Goal: Task Accomplishment & Management: Manage account settings

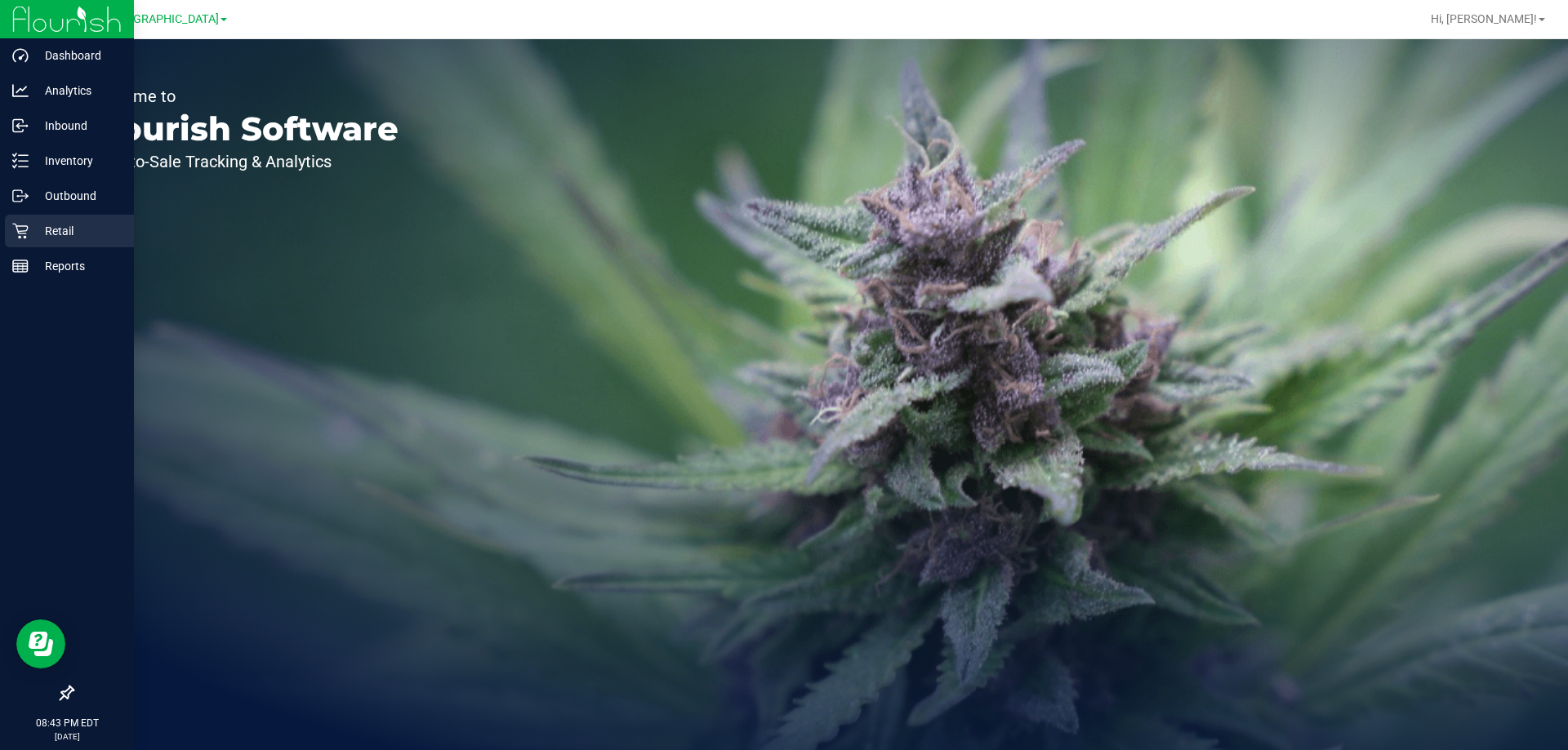
click at [40, 236] on p "Retail" at bounding box center [78, 231] width 98 height 20
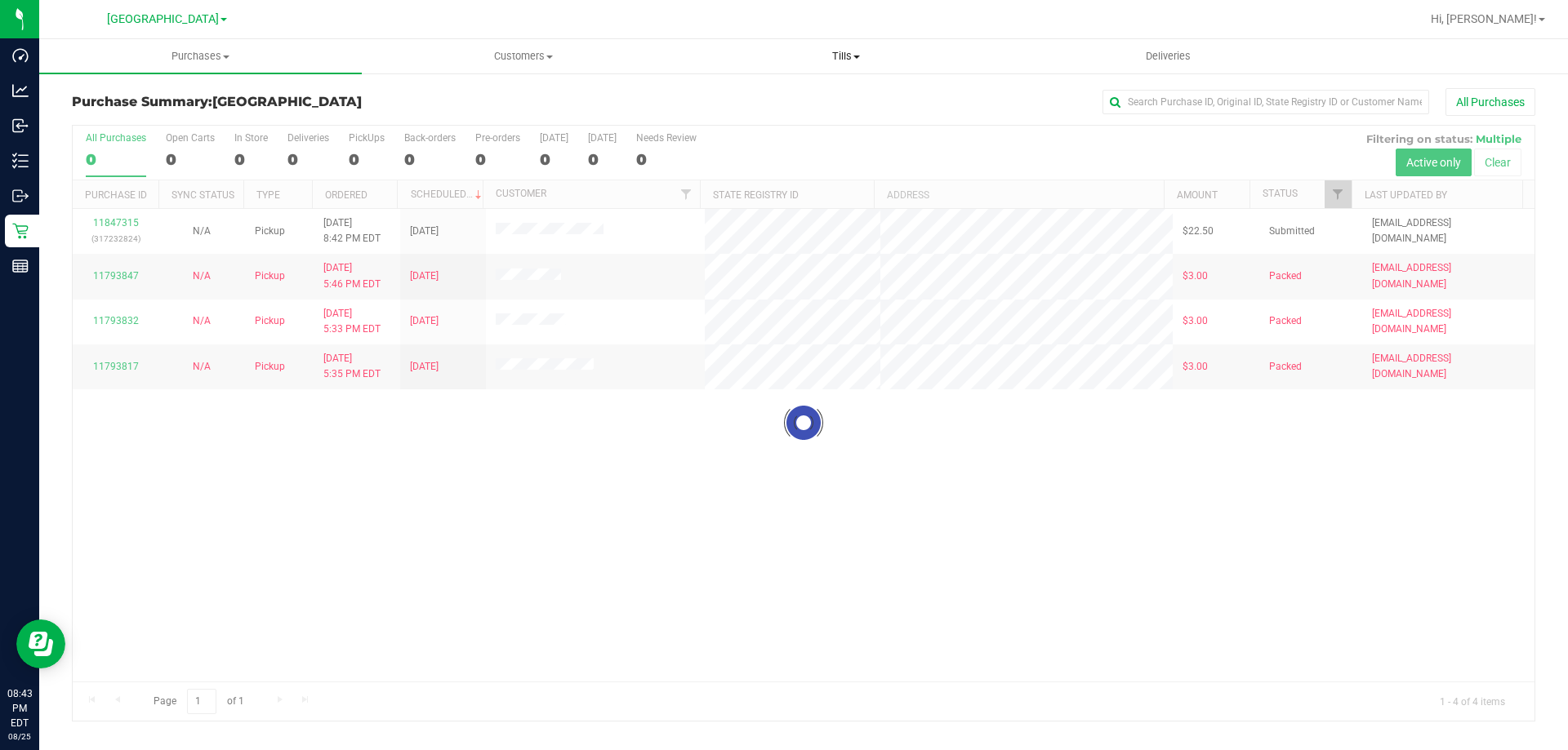
click at [828, 53] on span "Tills" at bounding box center [845, 56] width 321 height 14
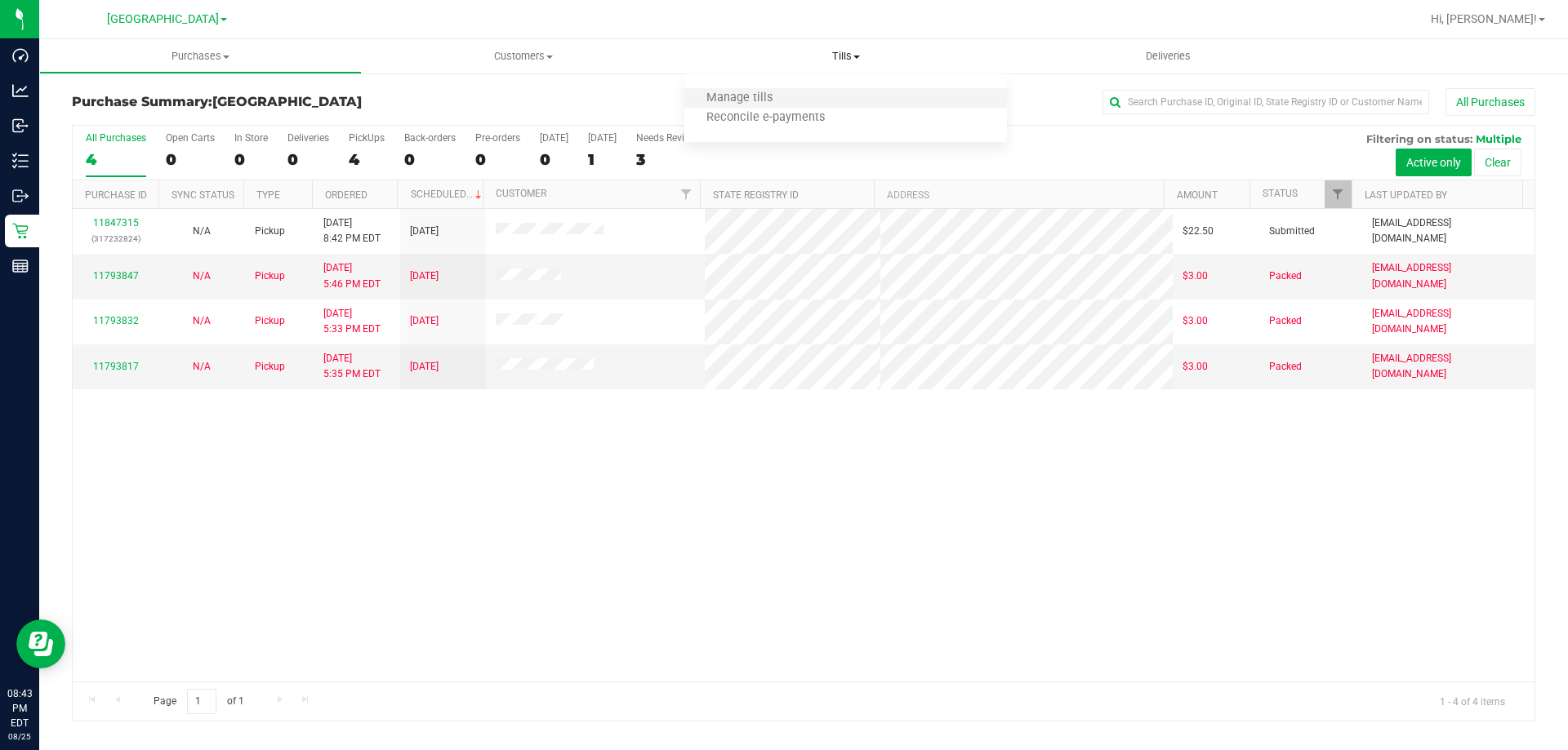
click at [798, 92] on li "Manage tills" at bounding box center [845, 99] width 323 height 20
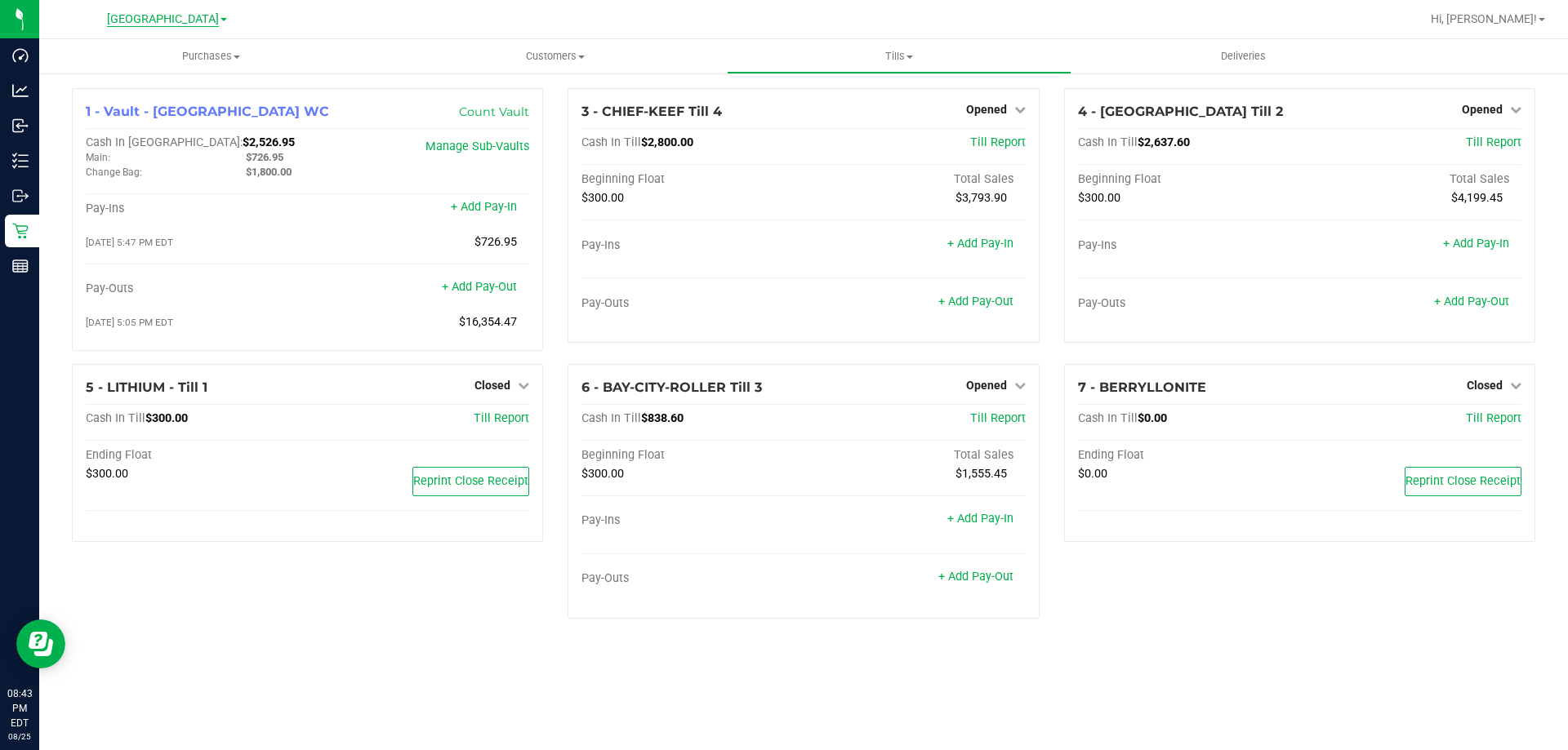
click at [183, 24] on span "Lakeland WC" at bounding box center [163, 20] width 112 height 14
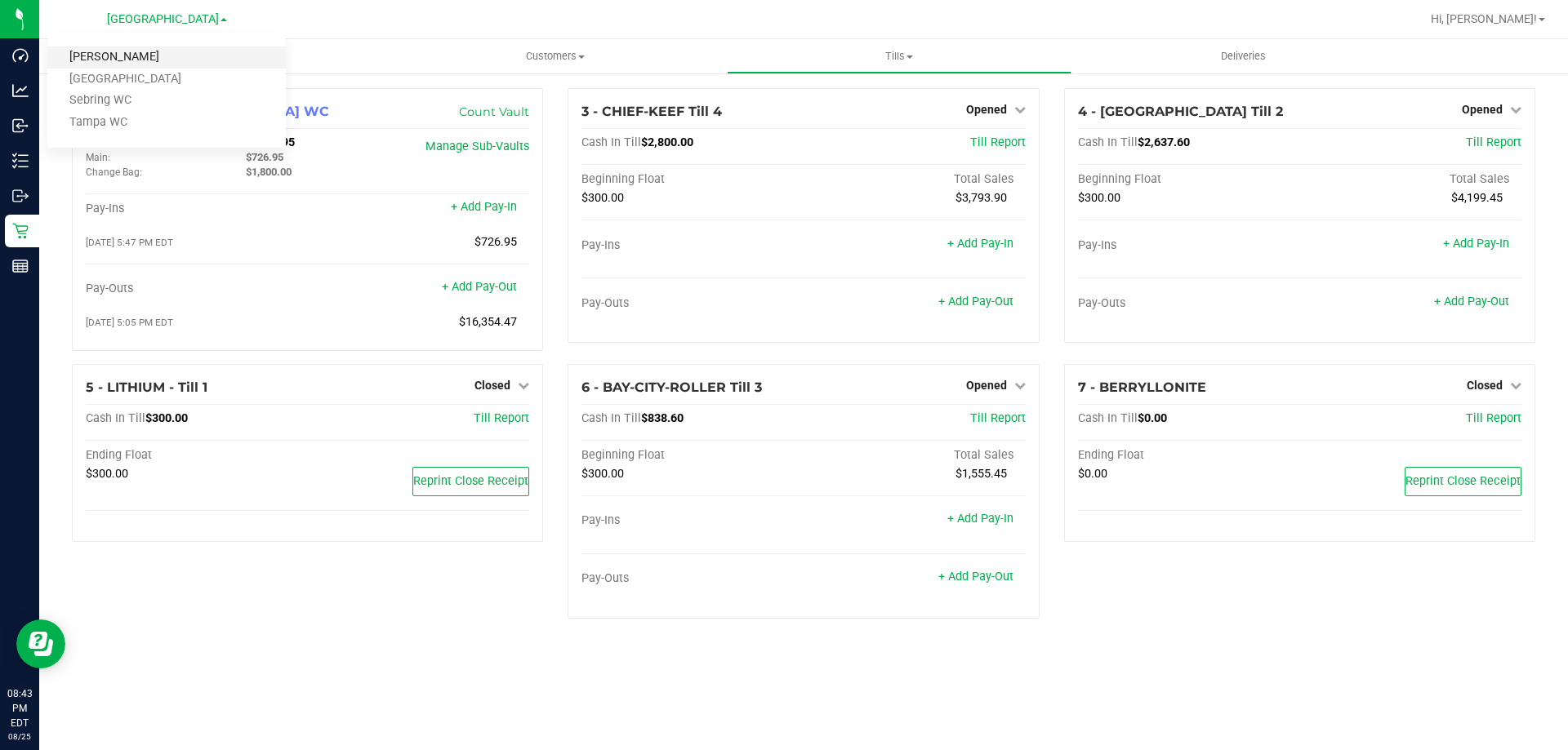
click at [175, 60] on link "[PERSON_NAME]" at bounding box center [167, 57] width 239 height 22
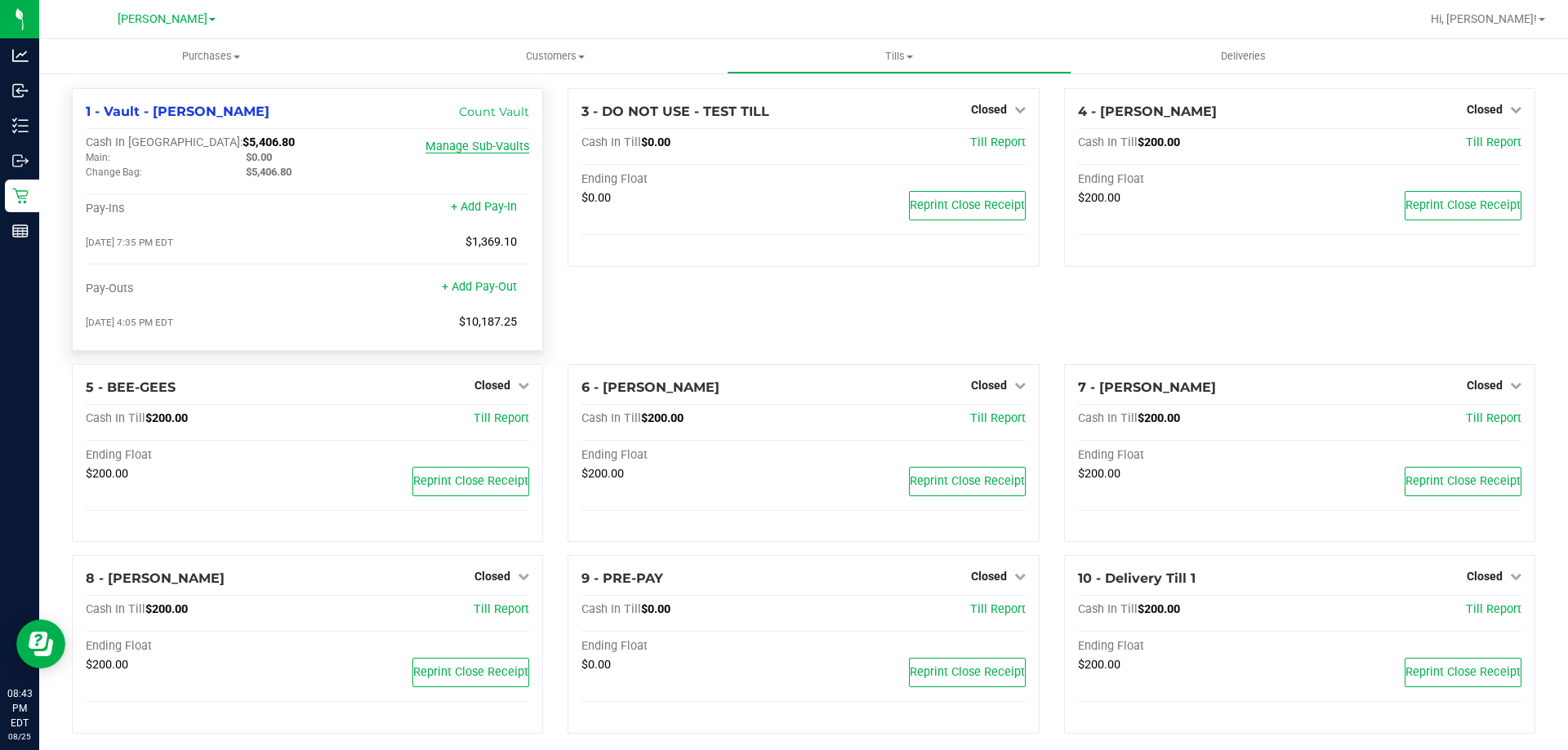
click at [457, 147] on link "Manage Sub-Vaults" at bounding box center [478, 147] width 103 height 14
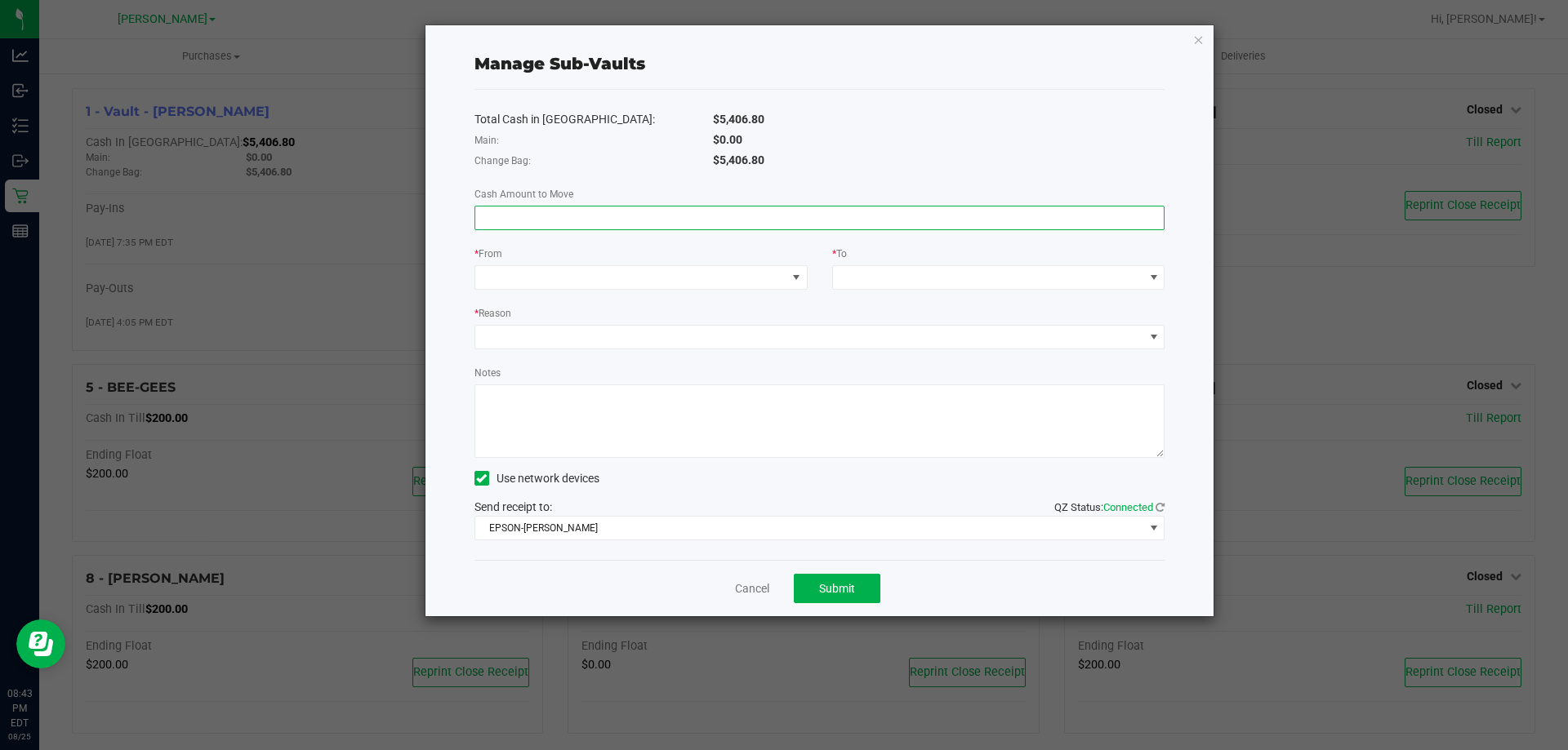
click at [600, 216] on input at bounding box center [820, 218] width 690 height 23
type input "$3,406.80"
click at [690, 281] on span at bounding box center [630, 278] width 311 height 23
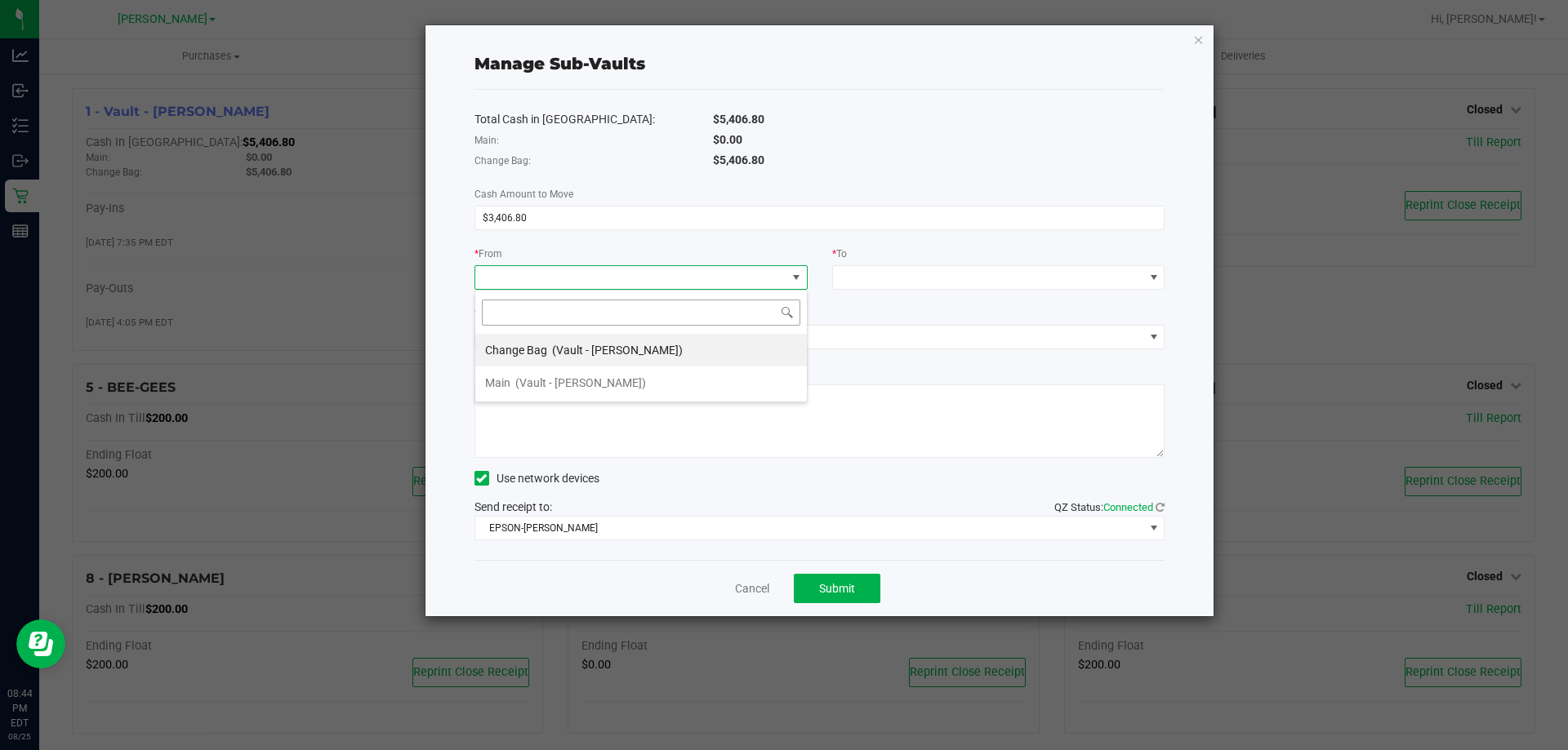
scroll to position [24, 333]
click at [664, 355] on li "Change Bag (Vault - Brandon WC)" at bounding box center [641, 350] width 331 height 33
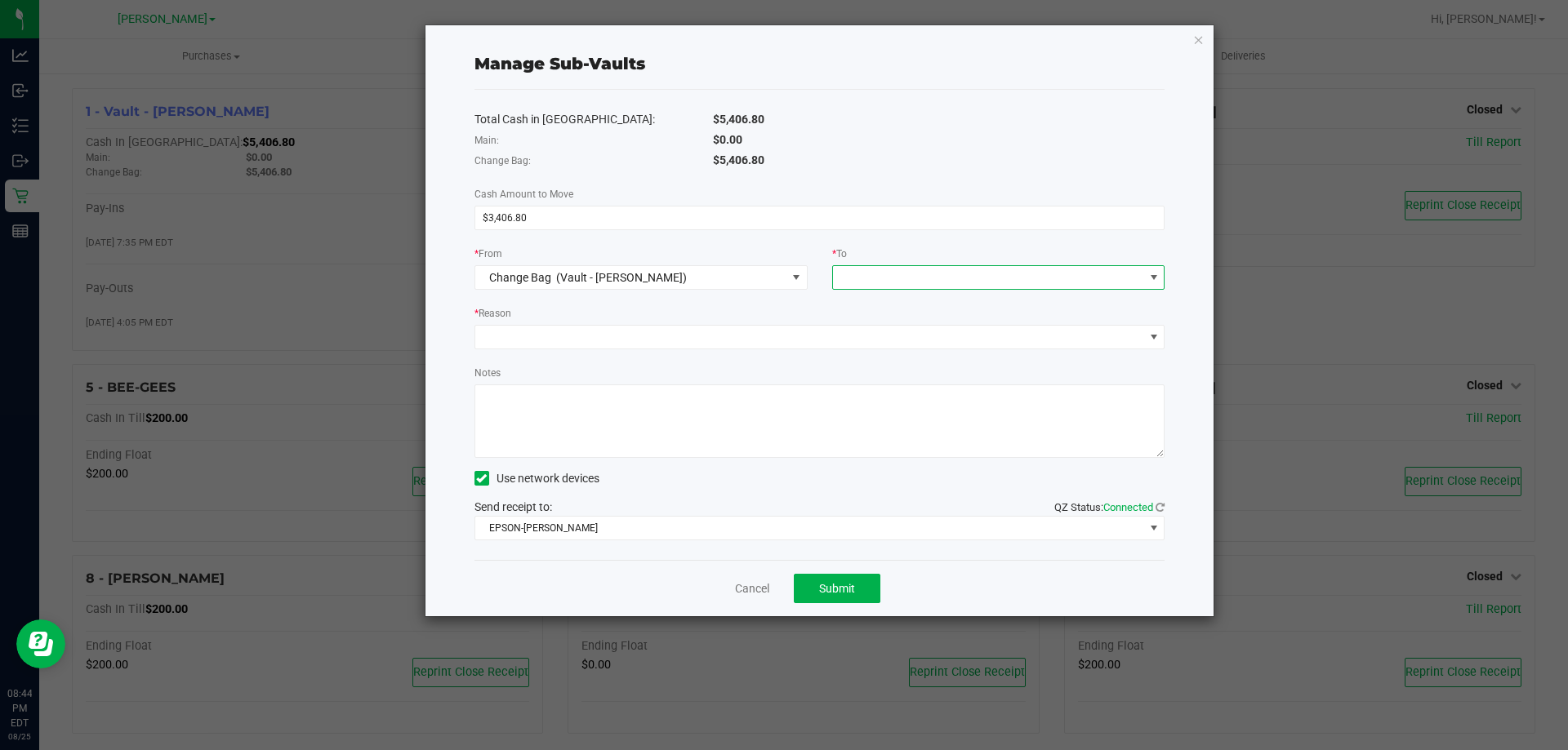
click at [898, 282] on span at bounding box center [988, 278] width 311 height 23
click at [887, 346] on span "(Vault - Brandon WC)" at bounding box center [938, 350] width 131 height 13
click at [760, 351] on div "Total Cash in Vault: $5,406.80 Main: $0.00 Change Bag: $5,406.80 Cash Amount to…" at bounding box center [820, 325] width 690 height 470
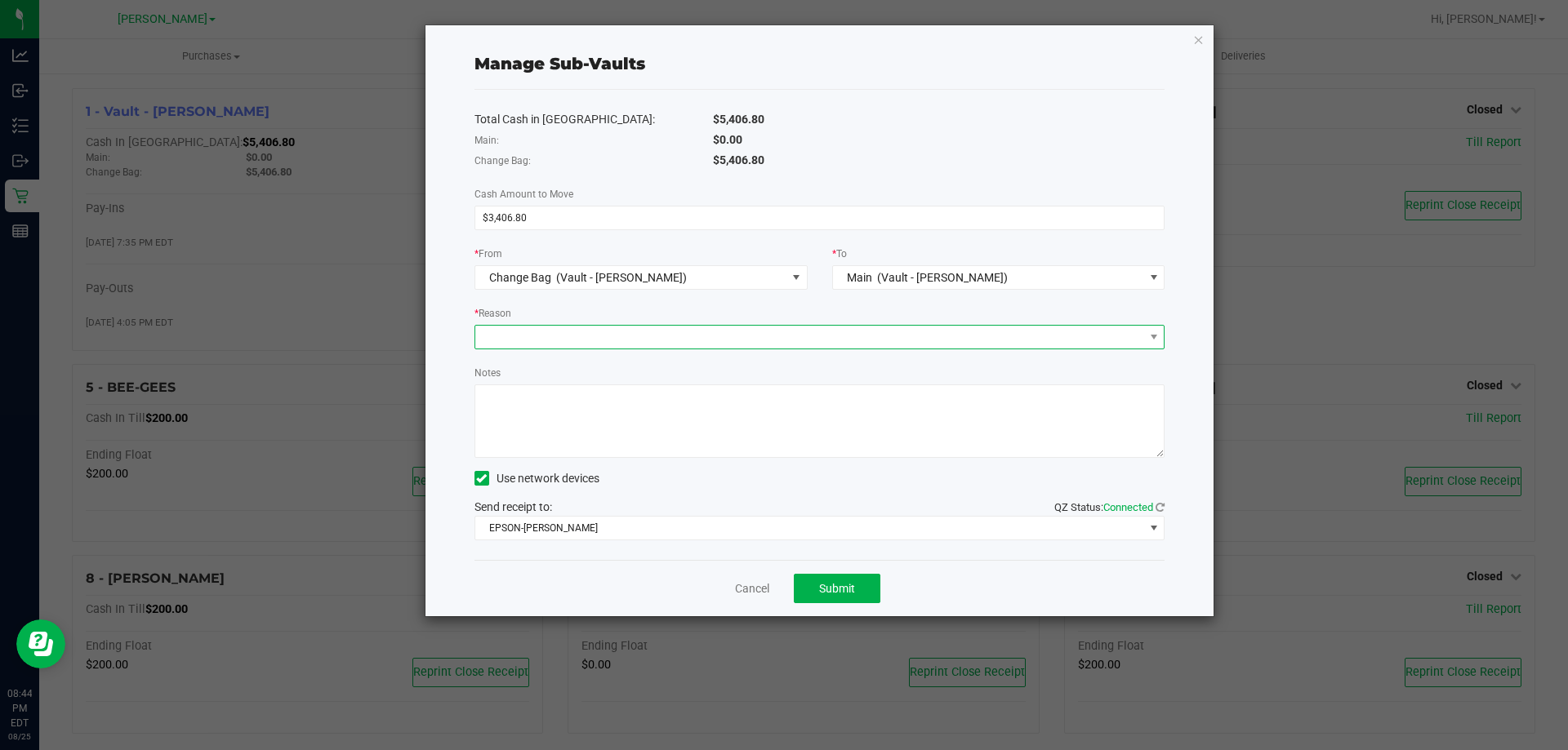
click at [760, 340] on span at bounding box center [809, 338] width 669 height 23
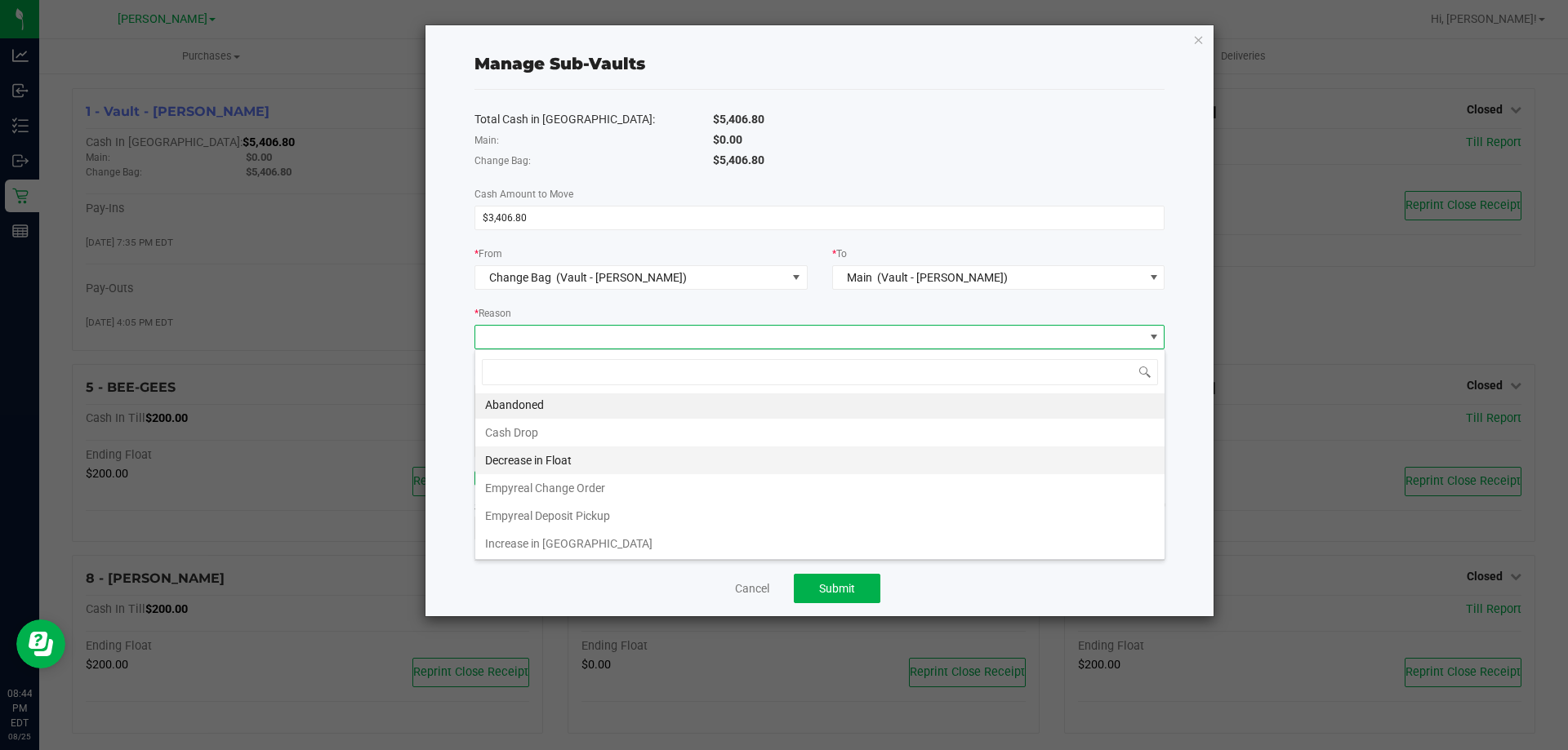
scroll to position [4, 0]
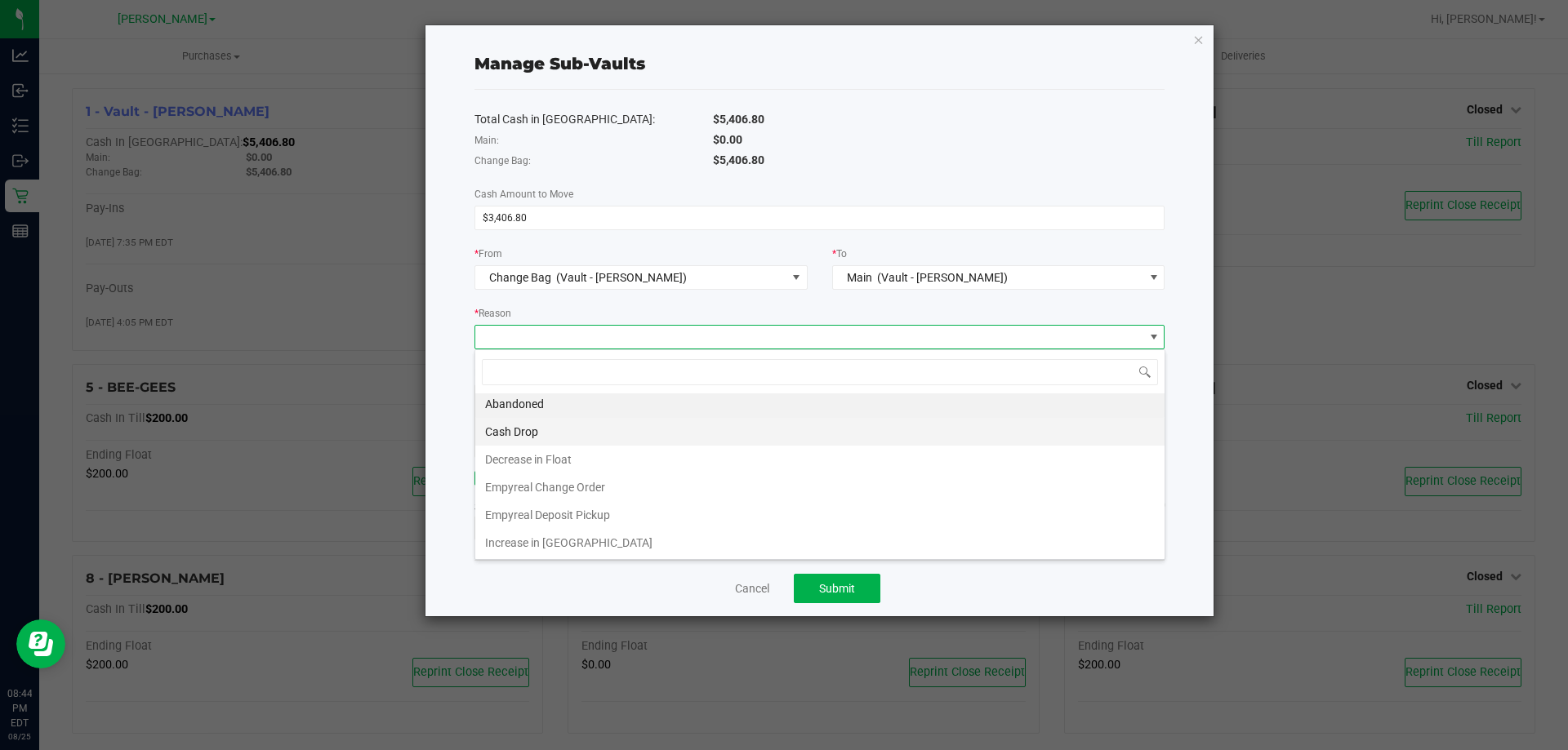
click at [651, 429] on li "Cash Drop" at bounding box center [820, 431] width 690 height 28
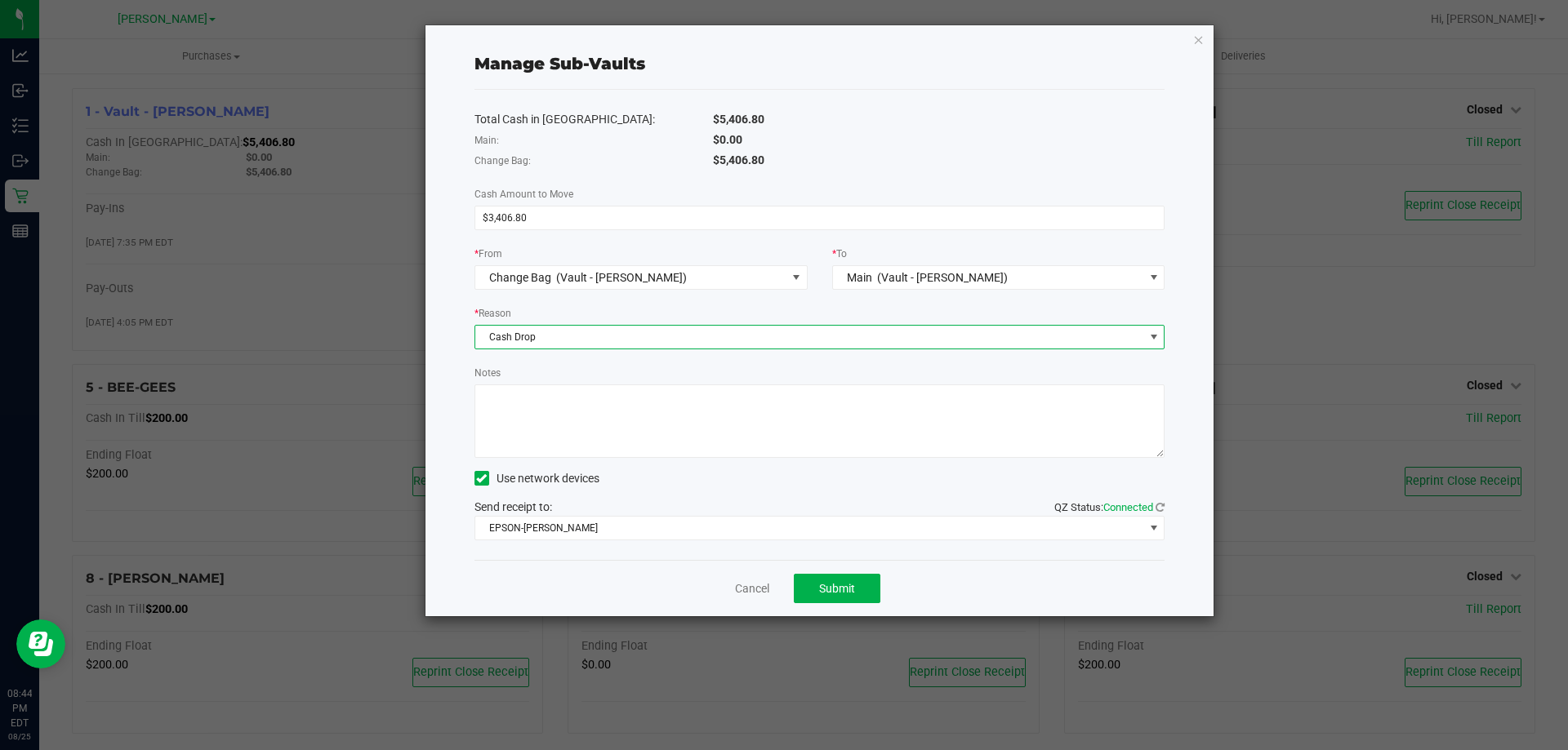
click at [652, 431] on textarea "Notes" at bounding box center [820, 421] width 690 height 73
type textarea "- DJ"
click at [868, 584] on button "Submit" at bounding box center [837, 588] width 86 height 29
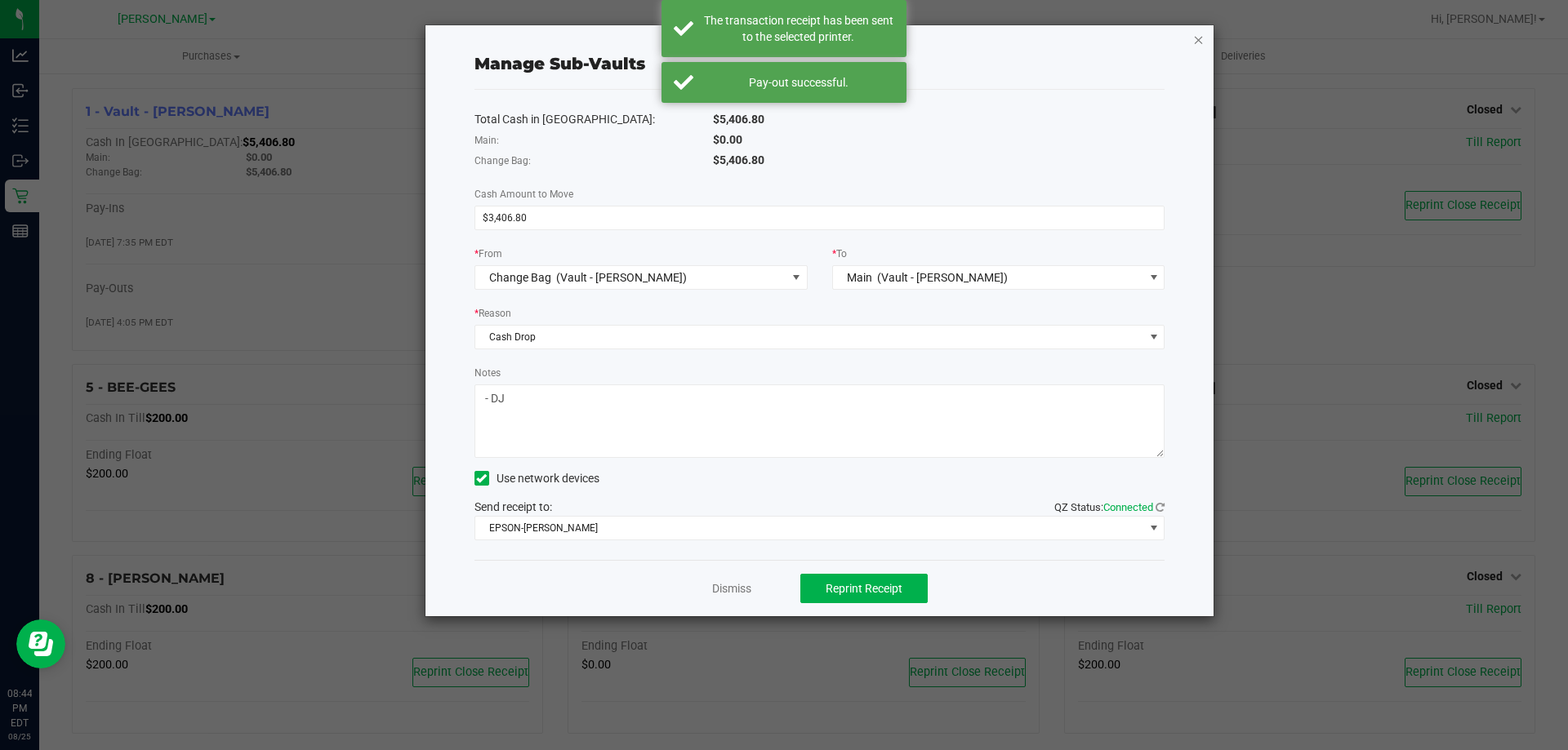
click at [1196, 44] on icon "button" at bounding box center [1198, 39] width 12 height 20
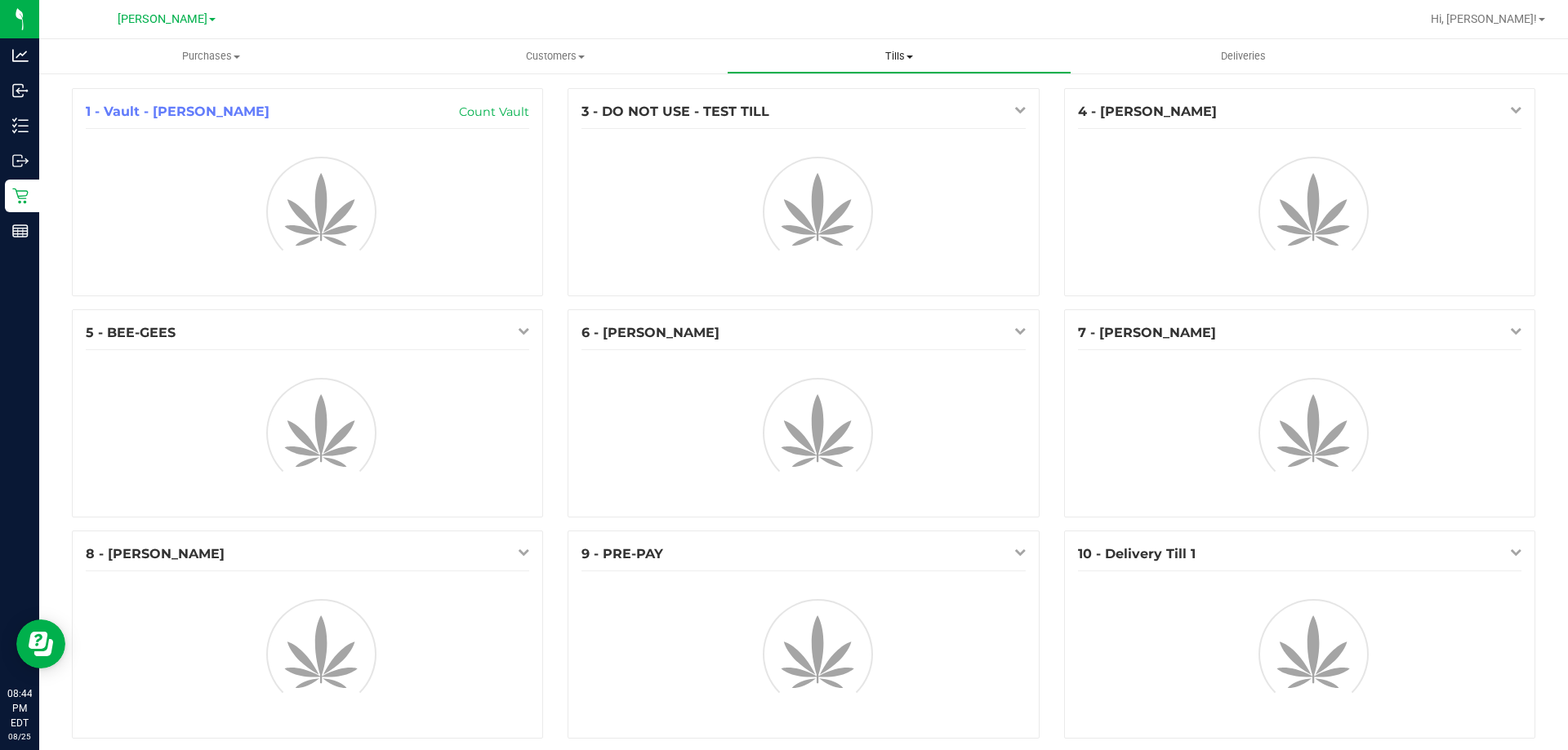
click at [902, 54] on span "Tills" at bounding box center [899, 56] width 342 height 14
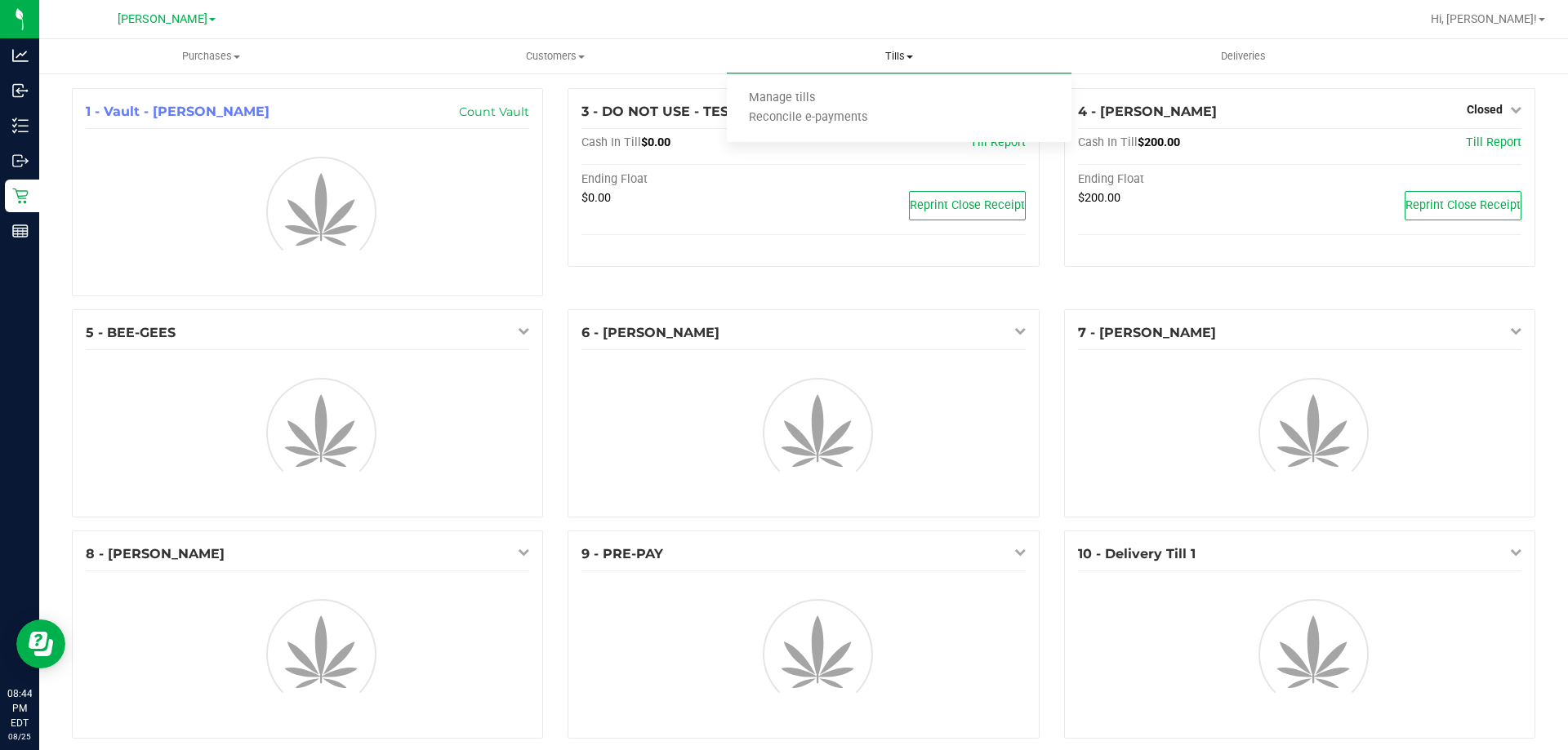
click at [899, 87] on ul "Manage tills Reconcile e-payments" at bounding box center [899, 108] width 344 height 69
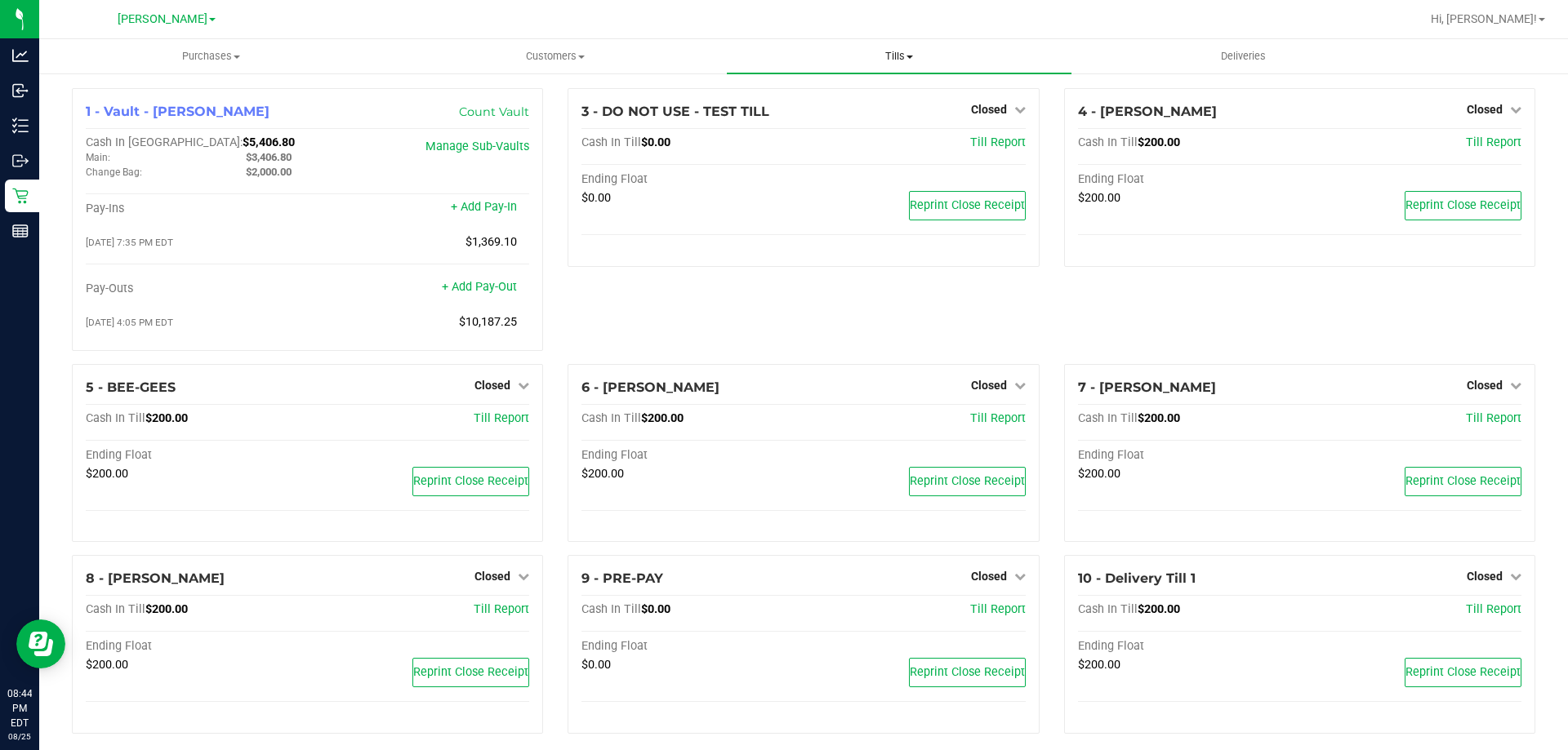
click at [908, 59] on span "Tills" at bounding box center [899, 56] width 344 height 14
click at [885, 113] on span "Reconcile e-payments" at bounding box center [808, 118] width 162 height 14
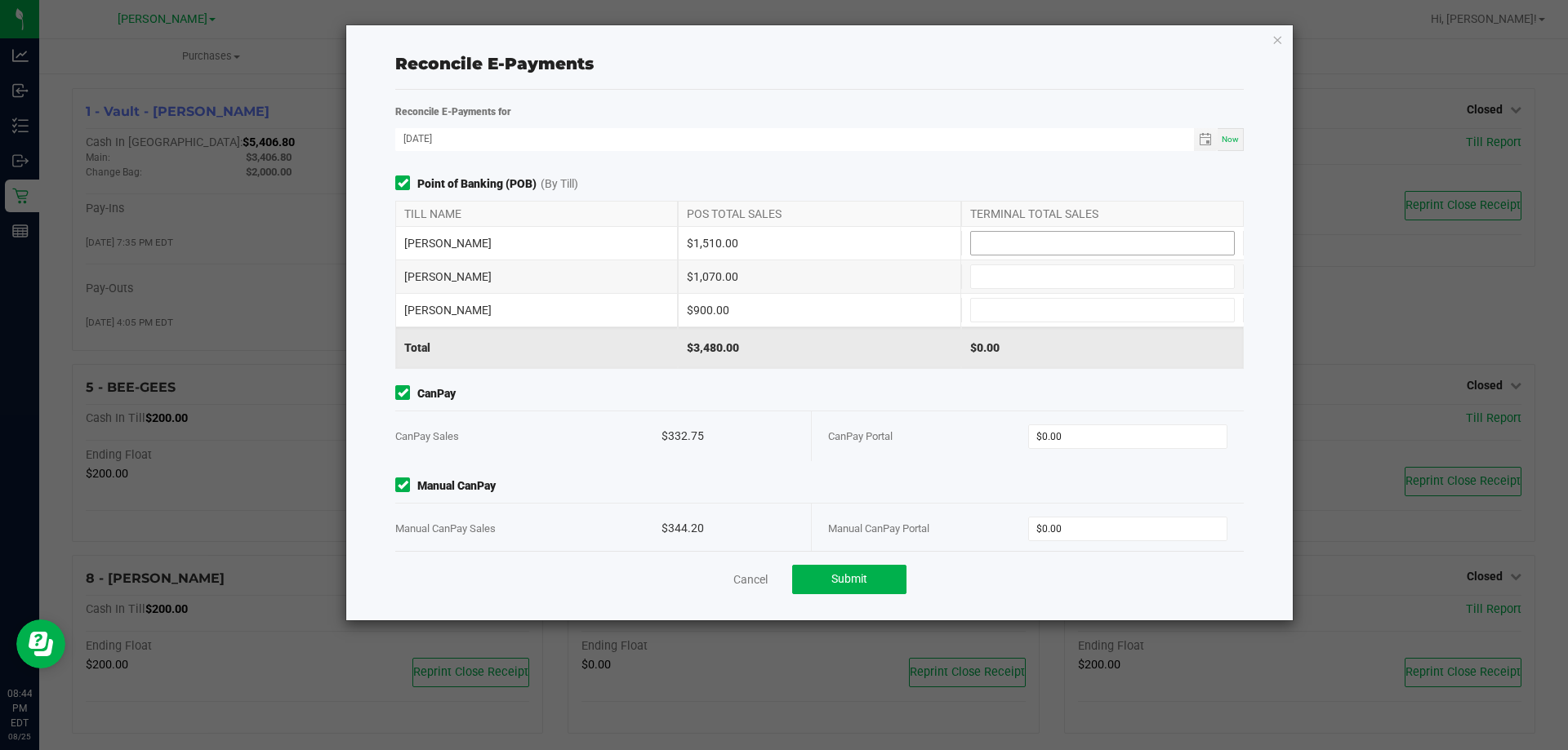
click at [1050, 248] on input at bounding box center [1102, 243] width 263 height 23
click at [1110, 312] on input at bounding box center [1102, 310] width 263 height 23
type input "$900.00"
click at [1024, 281] on input at bounding box center [1102, 277] width 263 height 23
type input "0"
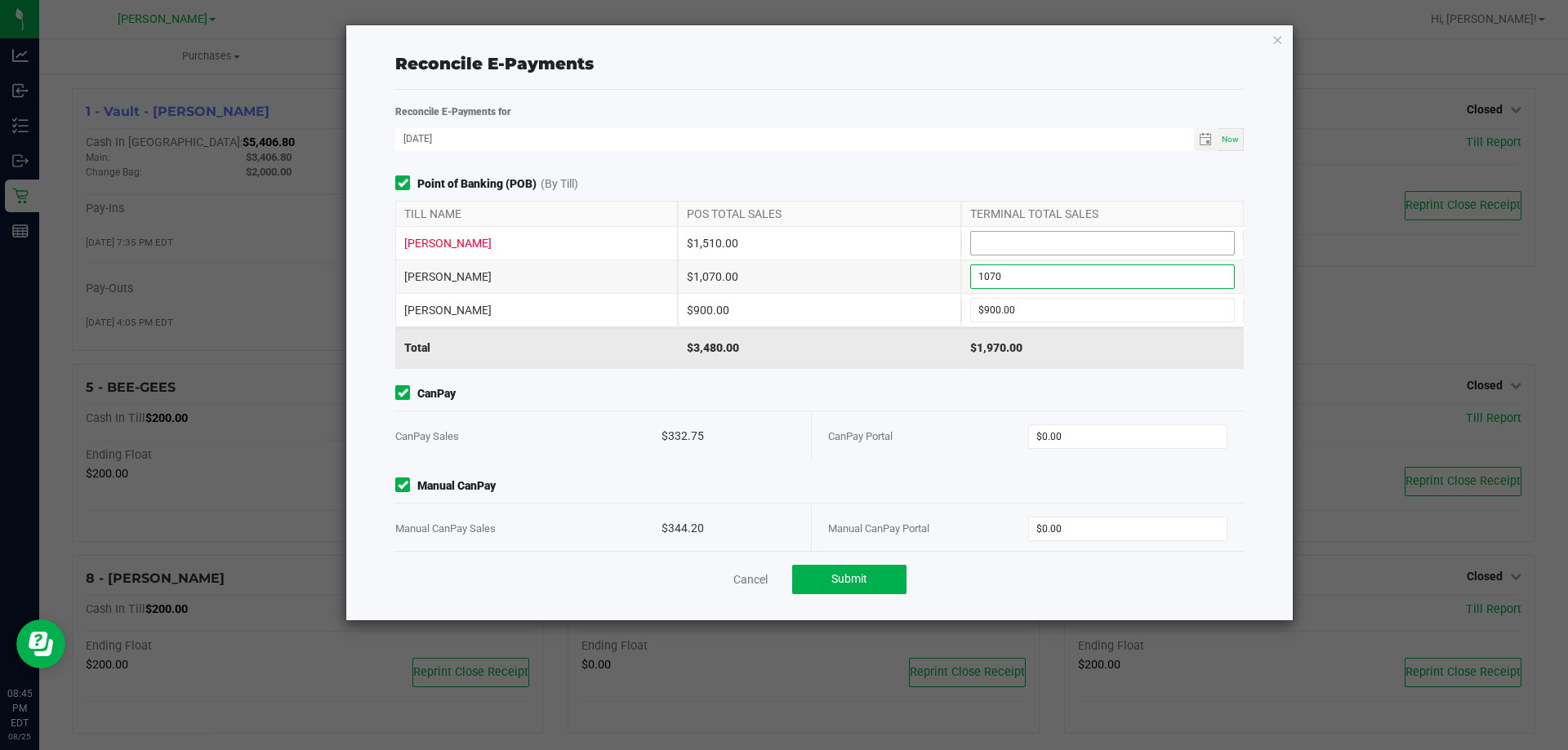
type input "$1,070.00"
click at [988, 249] on input at bounding box center [1102, 243] width 263 height 23
type input "$1,510.00"
click at [972, 100] on div "Reconcile E-Payments for [DATE] Now Point of Banking (POB) (By Till) TILL NAME …" at bounding box center [820, 355] width 848 height 531
click at [1088, 438] on input "0" at bounding box center [1128, 437] width 199 height 23
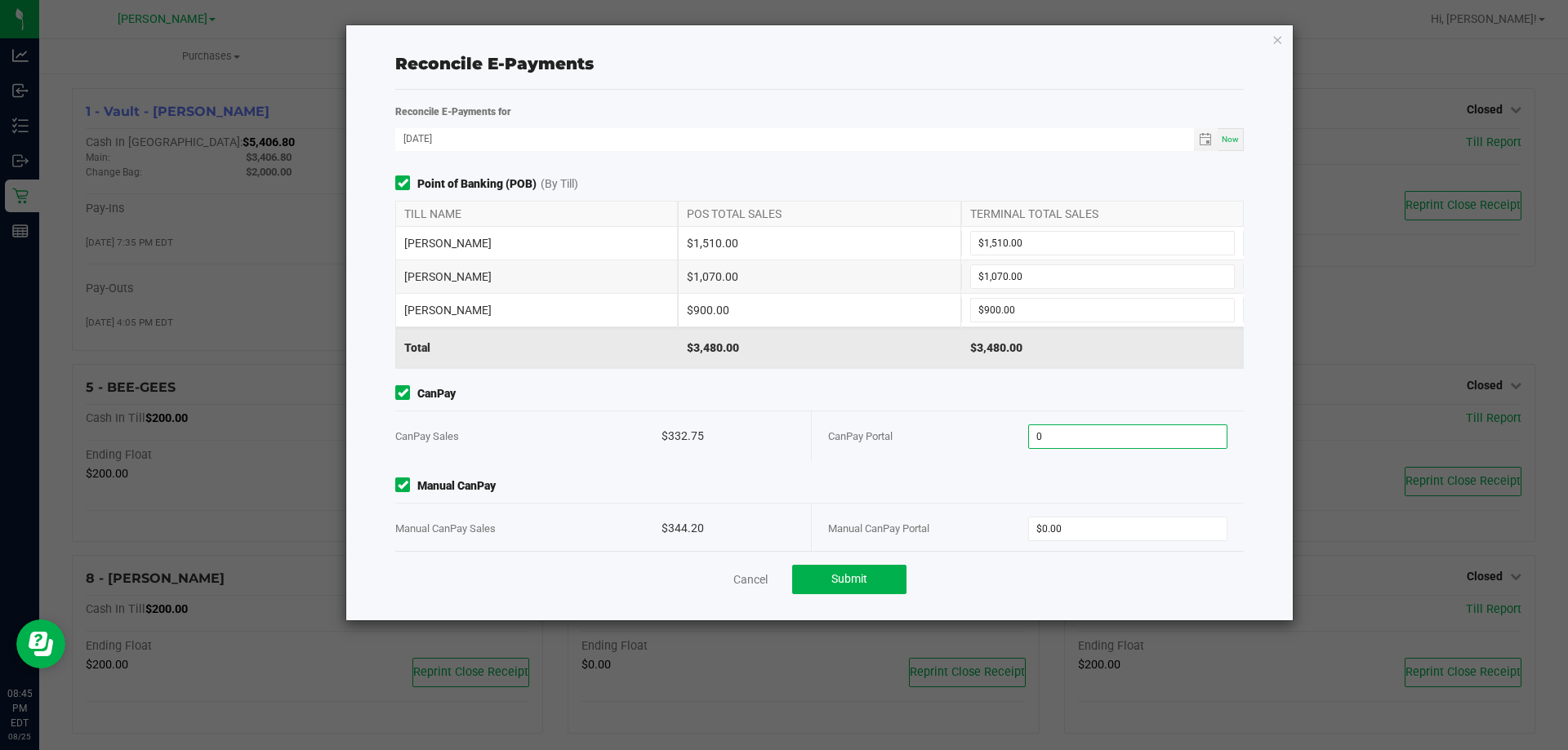
click at [1088, 438] on input "0" at bounding box center [1128, 437] width 199 height 23
type input "$332.75"
click at [1061, 520] on input "0" at bounding box center [1128, 529] width 199 height 23
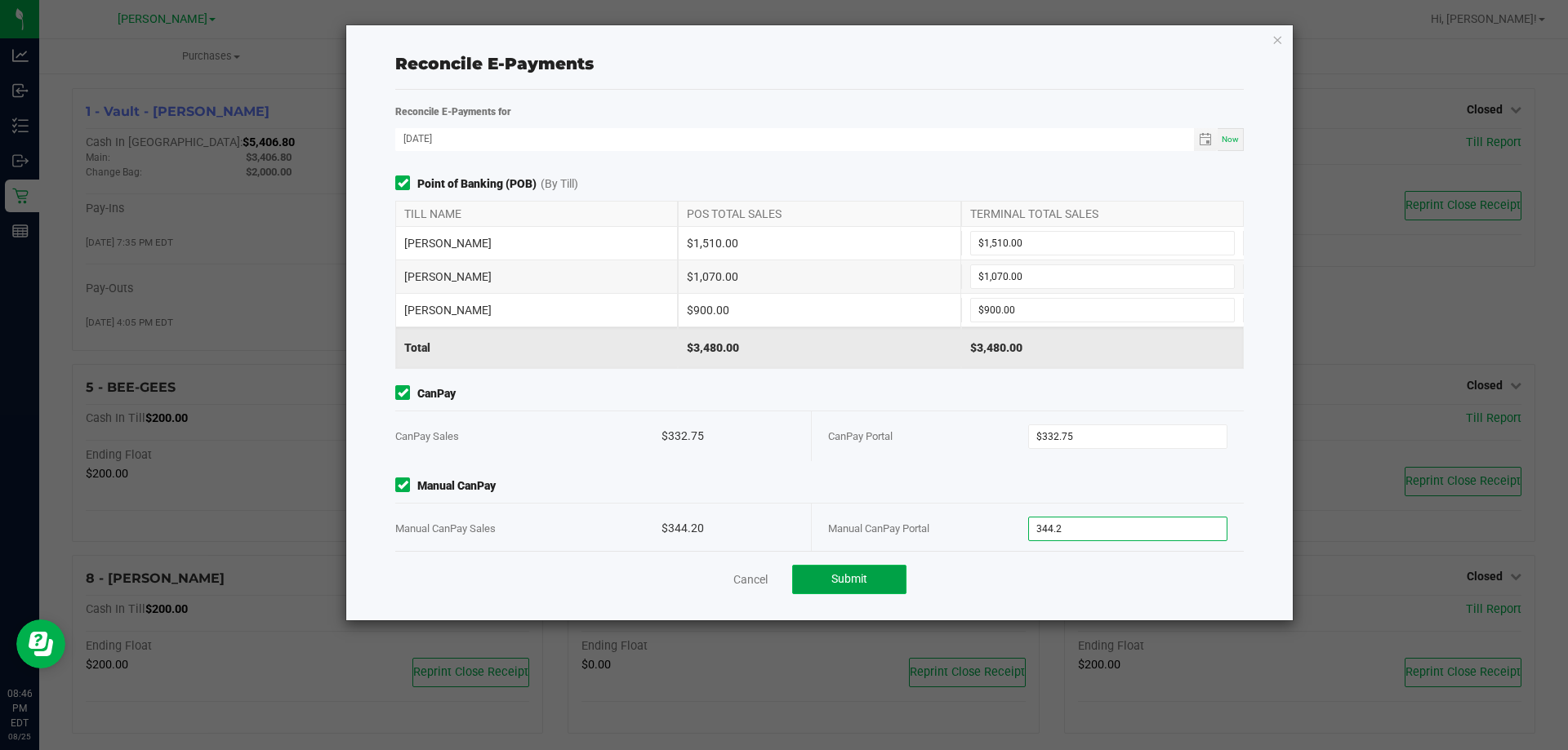
type input "$344.20"
click at [855, 582] on span "Submit" at bounding box center [849, 579] width 36 height 13
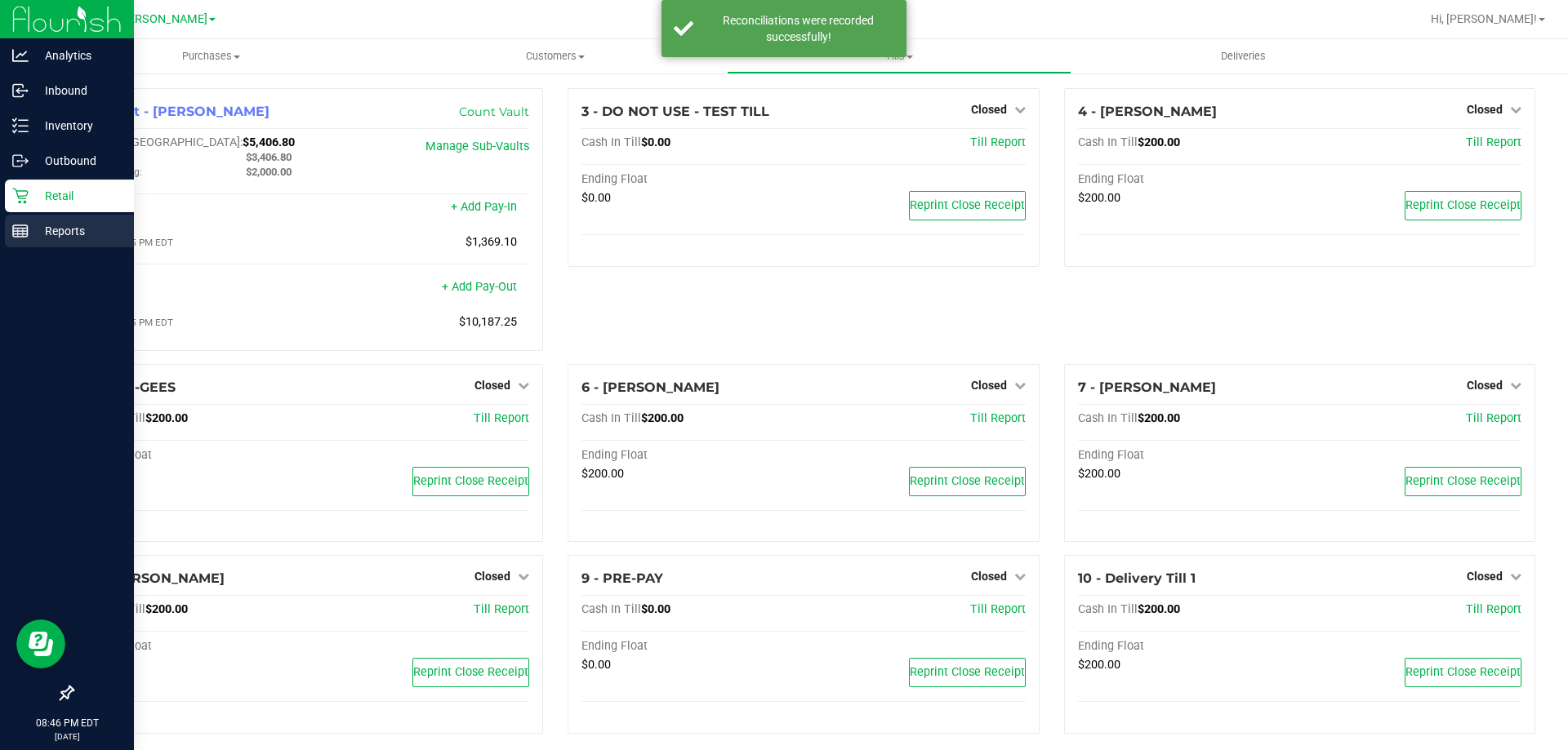
click at [32, 234] on p "Reports" at bounding box center [78, 231] width 98 height 20
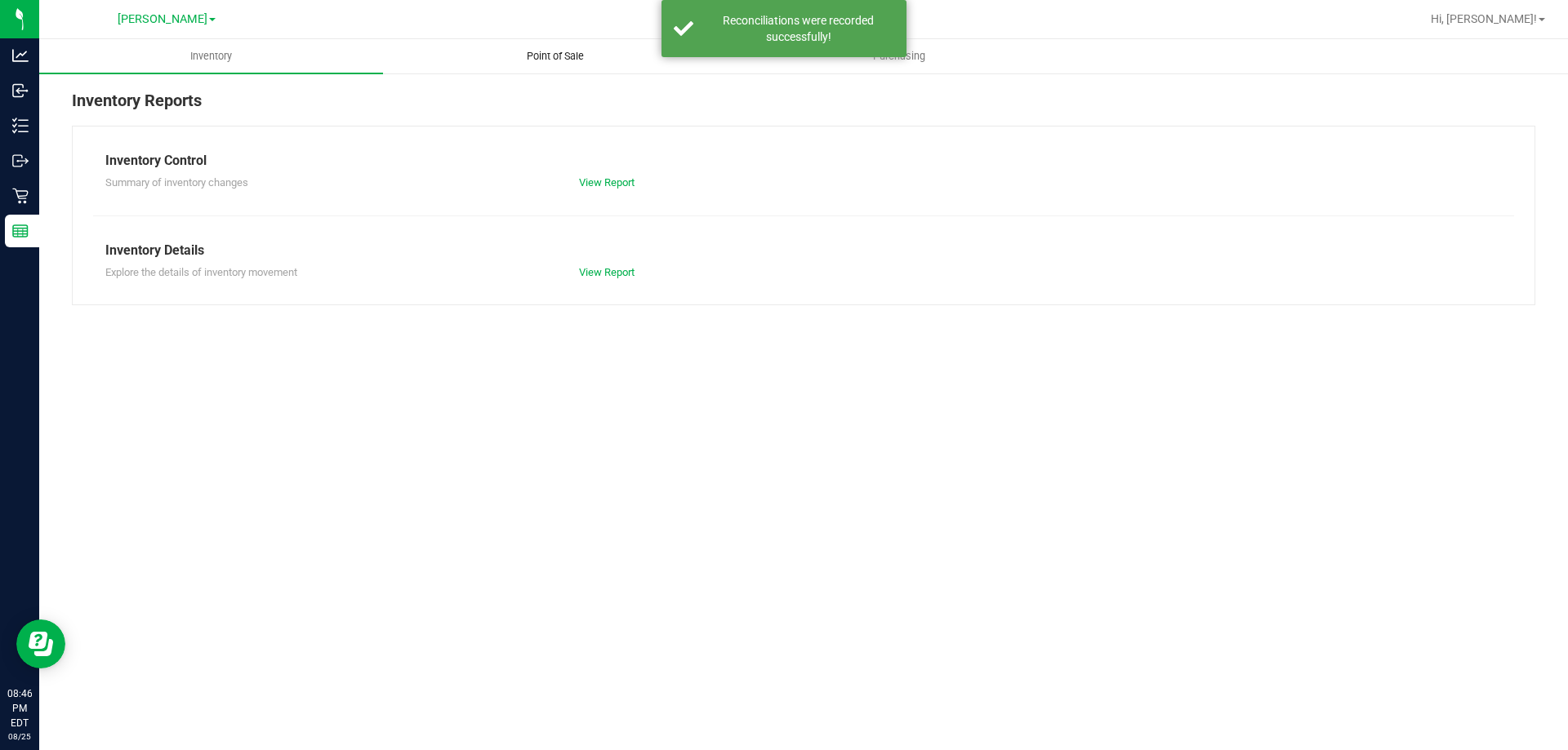
click at [538, 57] on span "Point of Sale" at bounding box center [555, 56] width 102 height 14
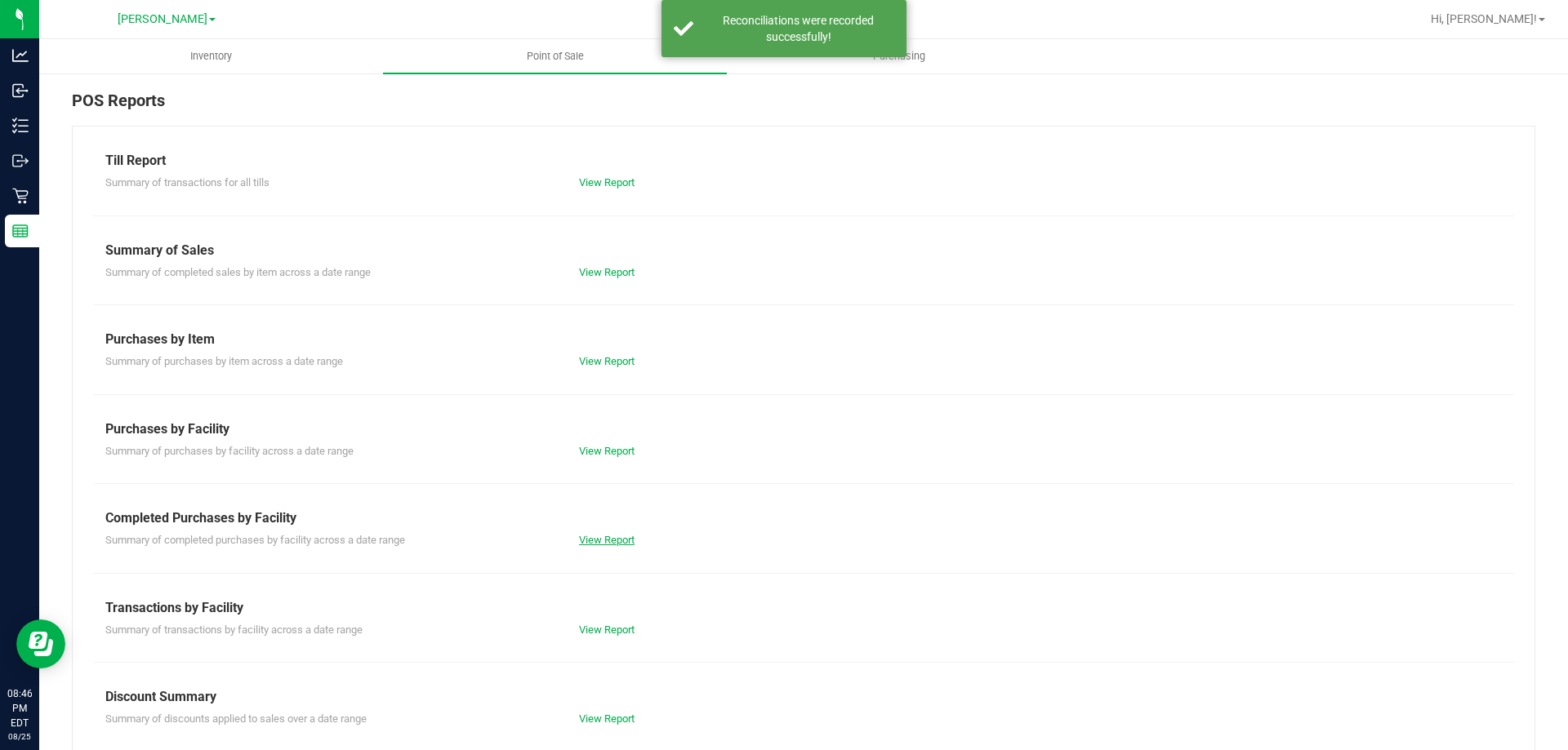
click at [592, 539] on link "View Report" at bounding box center [607, 540] width 55 height 12
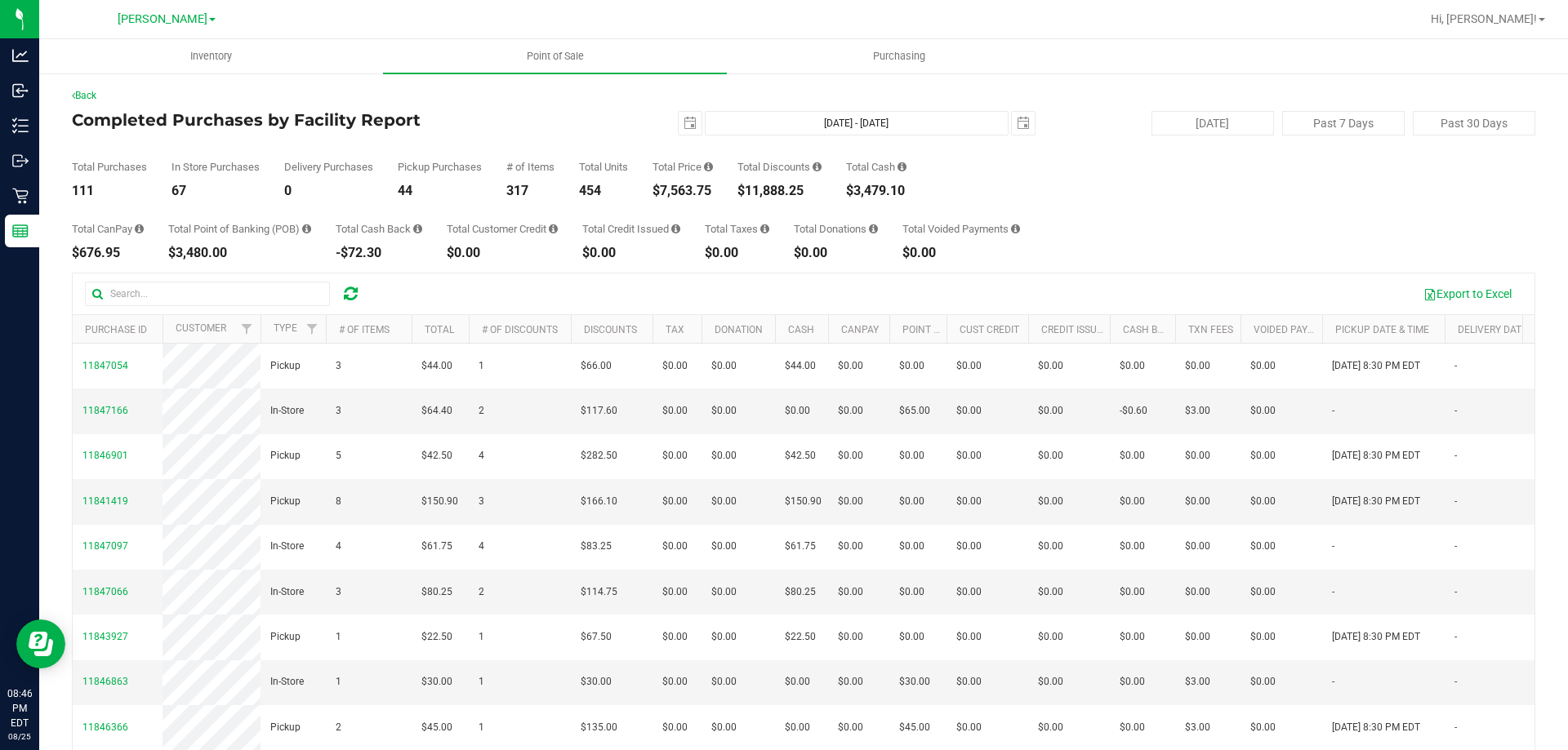
click at [1027, 158] on div "Total Purchases 111 In Store Purchases 67 Delivery Purchases 0 Pickup Purchases…" at bounding box center [804, 167] width 1464 height 62
click at [563, 49] on span "Point of Sale" at bounding box center [555, 56] width 102 height 14
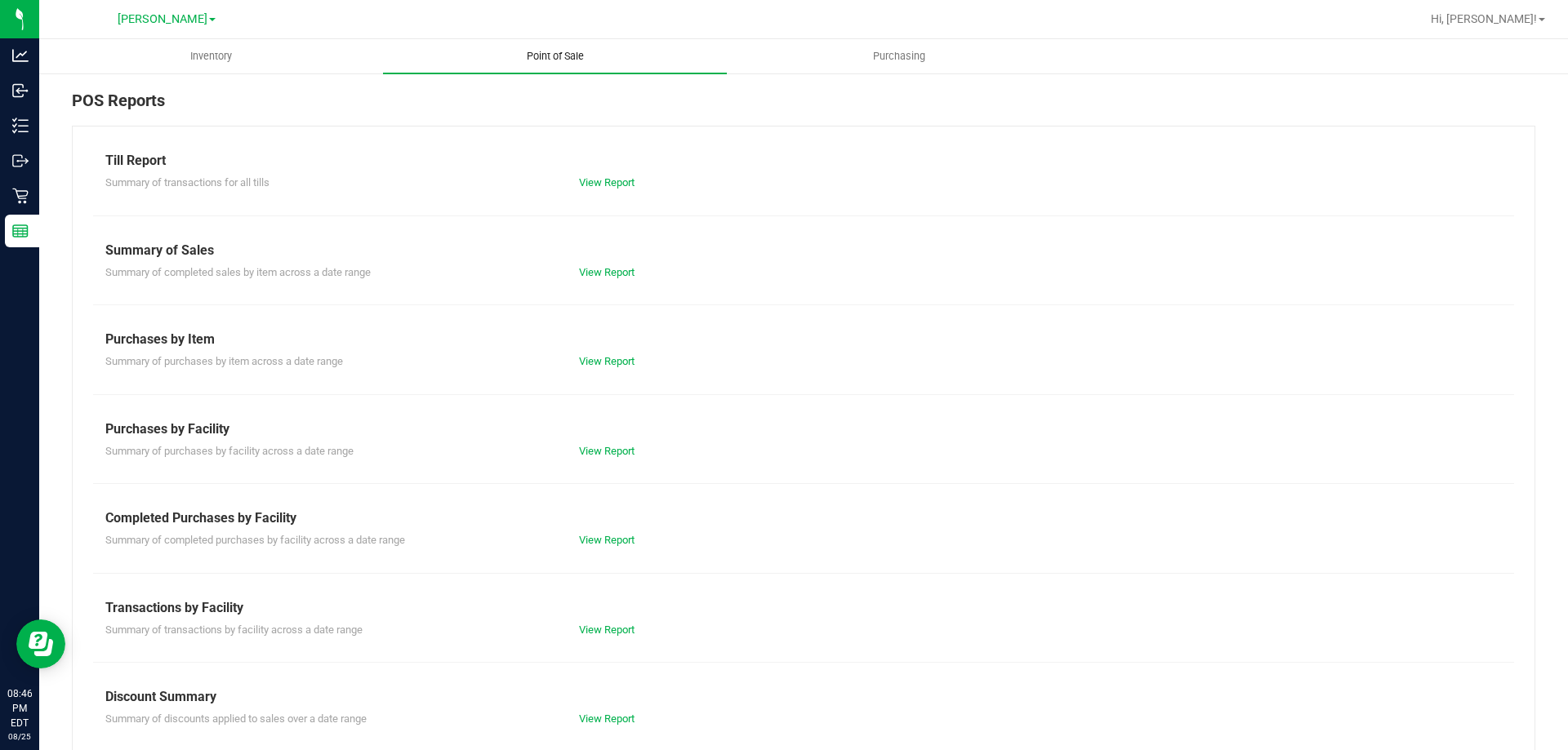
click at [568, 49] on span "Point of Sale" at bounding box center [555, 56] width 102 height 14
click at [558, 46] on uib-tab-heading "Point of Sale" at bounding box center [555, 56] width 344 height 34
click at [606, 183] on link "View Report" at bounding box center [607, 183] width 55 height 12
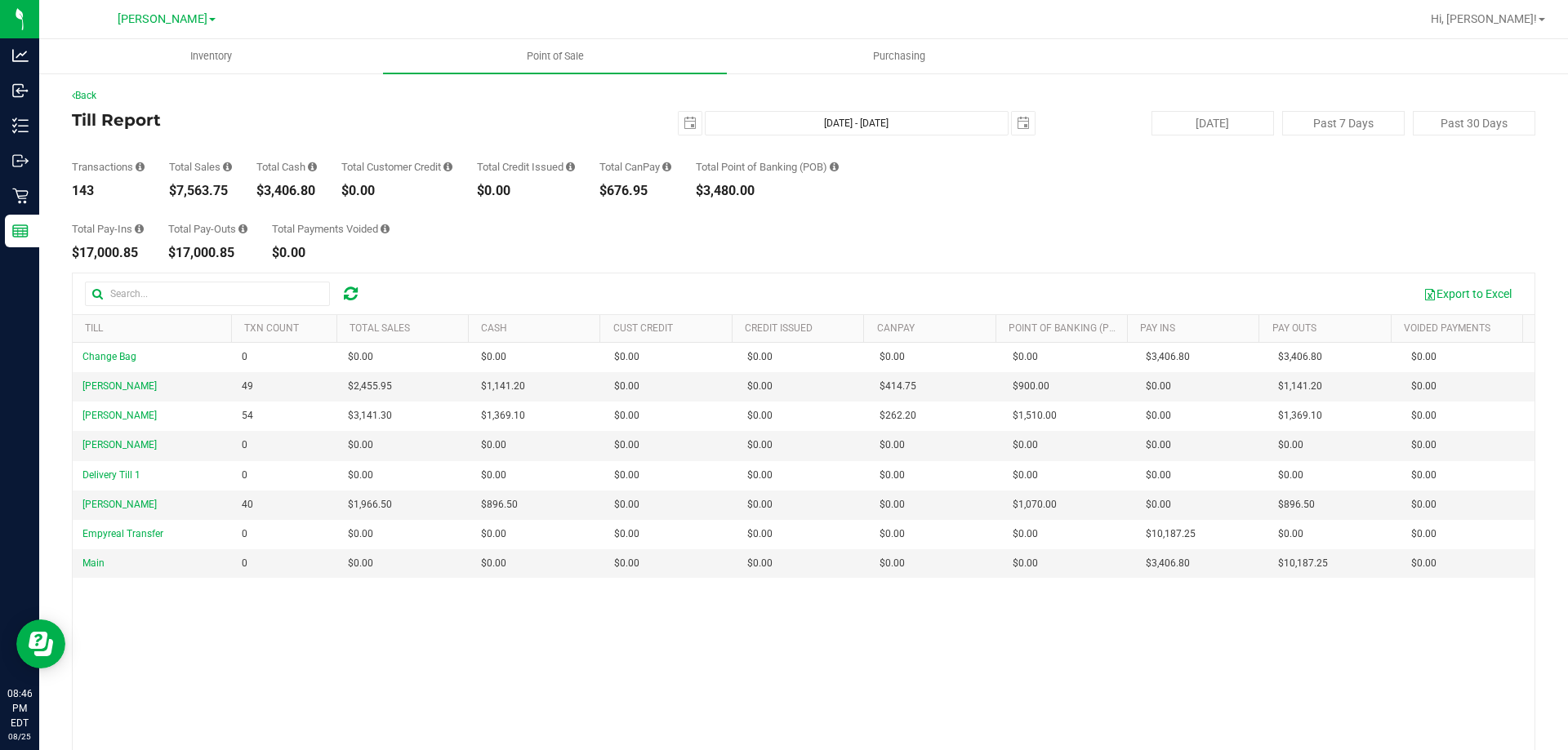
click at [857, 244] on div "Total Pay-Ins $17,000.85 Total Pay-Outs $17,000.85 Total Payments Voided $0.00" at bounding box center [804, 229] width 1464 height 62
